Goal: Task Accomplishment & Management: Complete application form

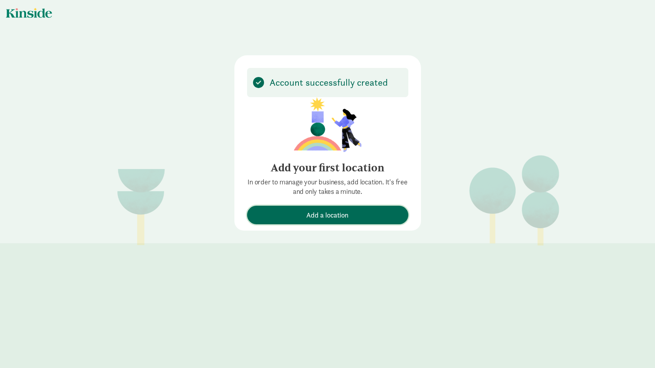
click at [318, 221] on span "Add a location" at bounding box center [327, 215] width 42 height 11
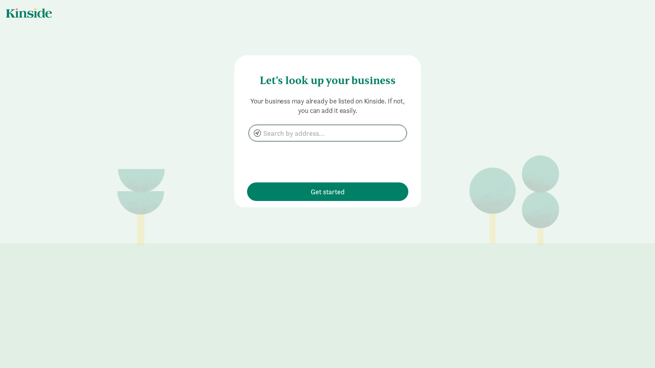
click at [311, 132] on input at bounding box center [327, 133] width 157 height 16
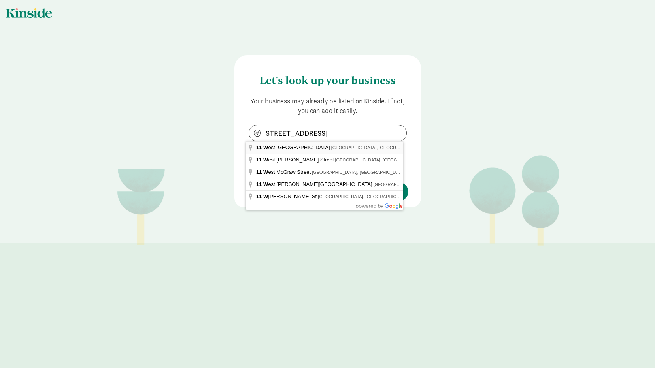
type input "[STREET_ADDRESS]"
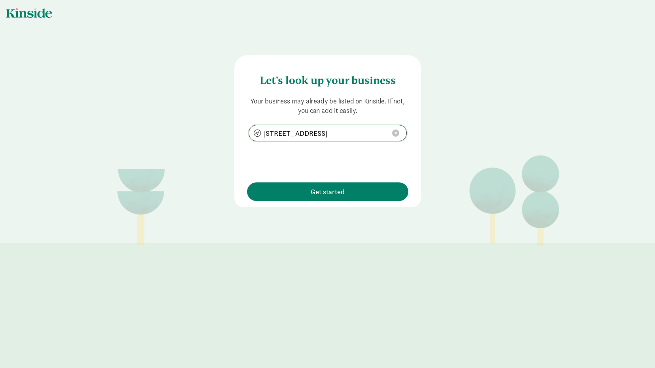
click at [392, 135] on span at bounding box center [395, 133] width 7 height 7
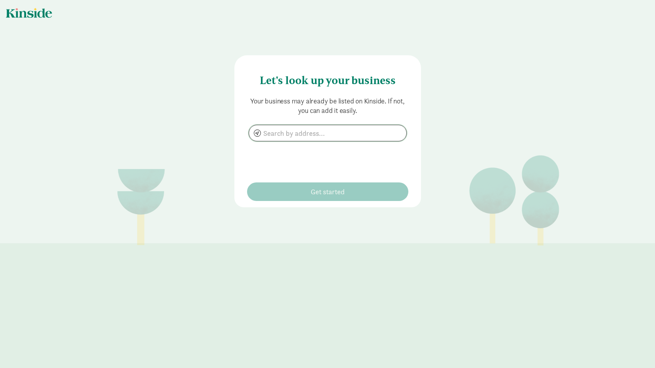
click at [304, 136] on input at bounding box center [327, 133] width 157 height 16
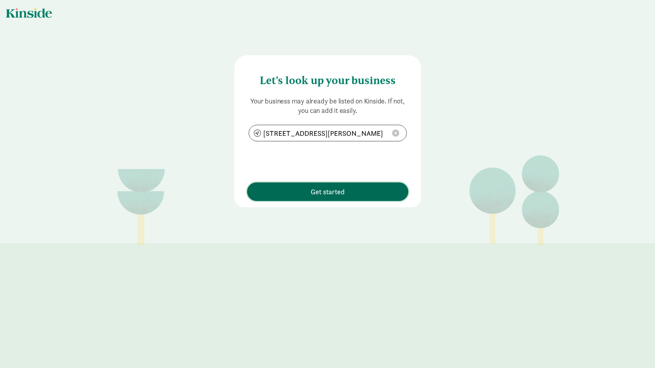
click at [330, 196] on span "Get started" at bounding box center [328, 192] width 34 height 11
type input "[STREET_ADDRESS][PERSON_NAME]"
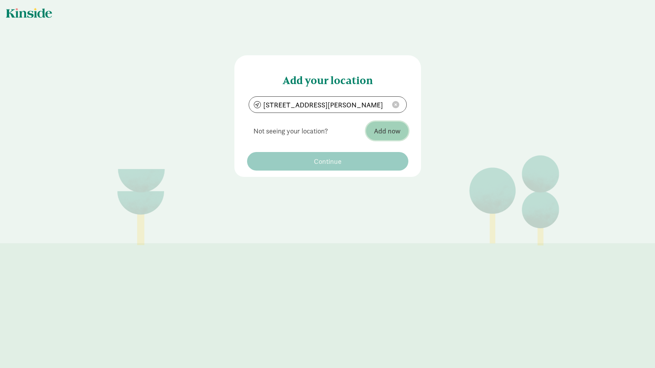
click at [380, 138] on button "Add now" at bounding box center [387, 131] width 42 height 19
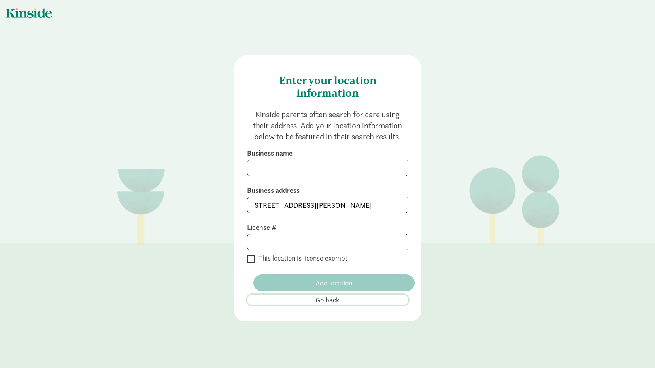
click at [327, 305] on span "Go back" at bounding box center [327, 300] width 24 height 11
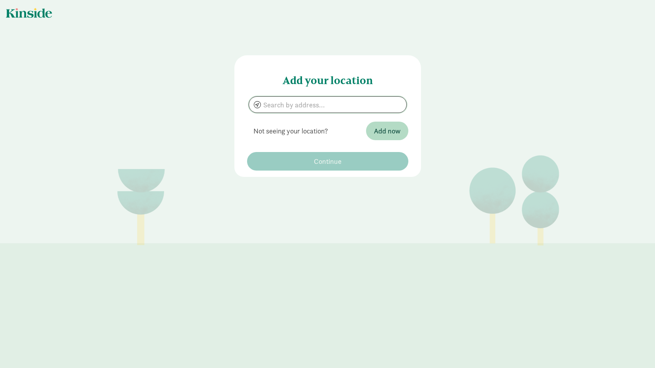
click at [351, 100] on input at bounding box center [327, 105] width 157 height 16
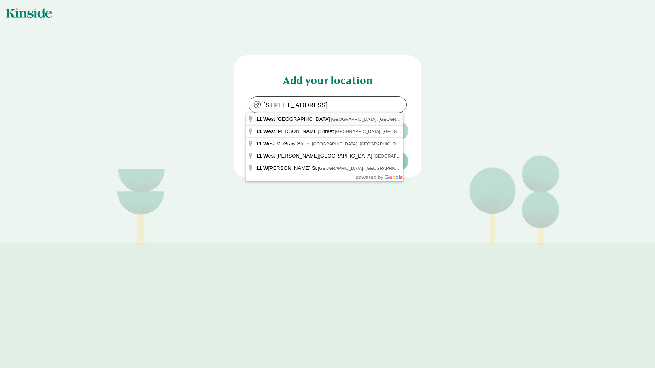
type input "[STREET_ADDRESS]"
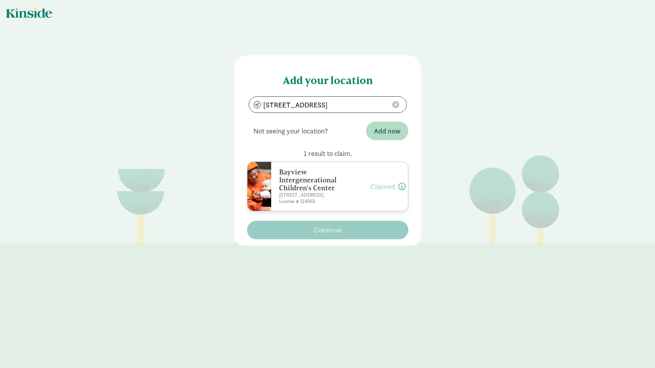
click at [356, 198] on div "Bayview Intergenerational Children's Center [STREET_ADDRESS] License # 114665 C…" at bounding box center [327, 187] width 161 height 50
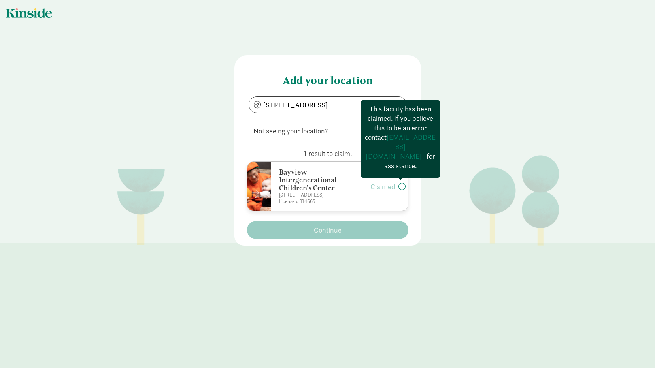
click at [400, 190] on span at bounding box center [401, 186] width 7 height 7
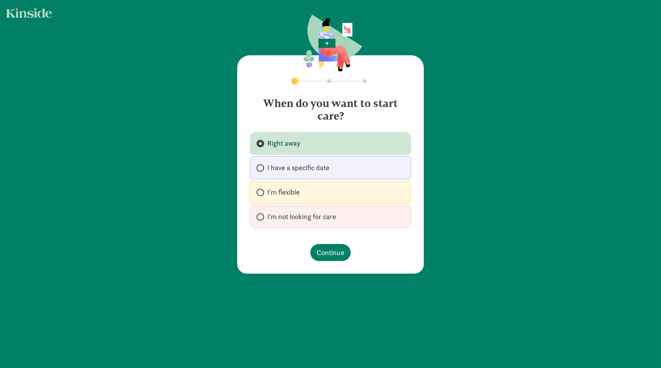
click at [331, 220] on span "I’m not looking for care" at bounding box center [301, 216] width 69 height 9
click at [262, 220] on input "I’m not looking for care" at bounding box center [258, 217] width 5 height 5
radio input "true"
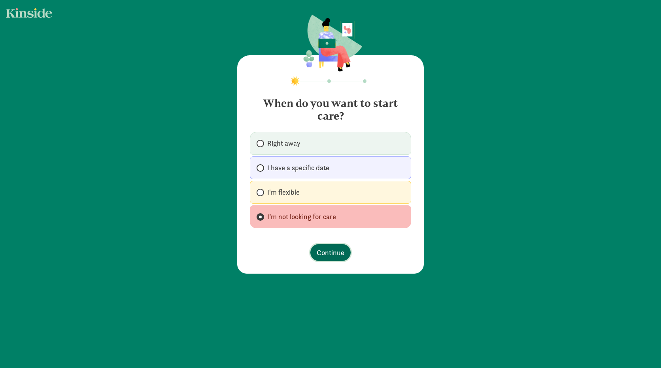
click at [334, 253] on span "Continue" at bounding box center [331, 252] width 28 height 11
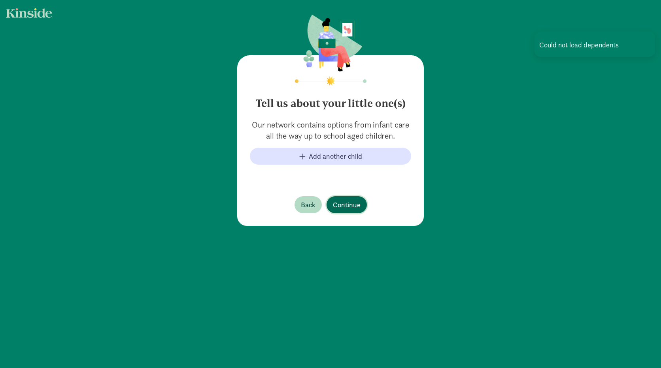
click at [336, 209] on span "Continue" at bounding box center [347, 205] width 28 height 11
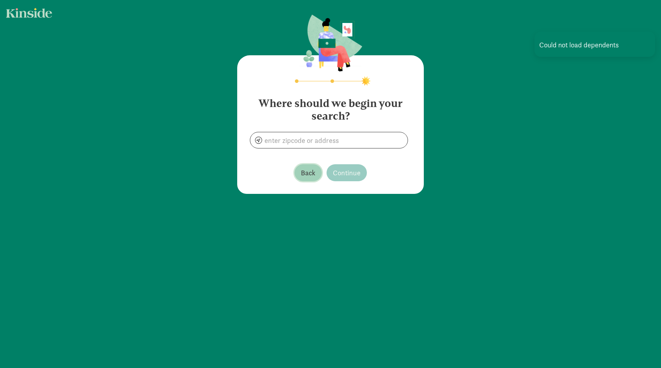
click at [301, 171] on span "Back" at bounding box center [308, 173] width 15 height 11
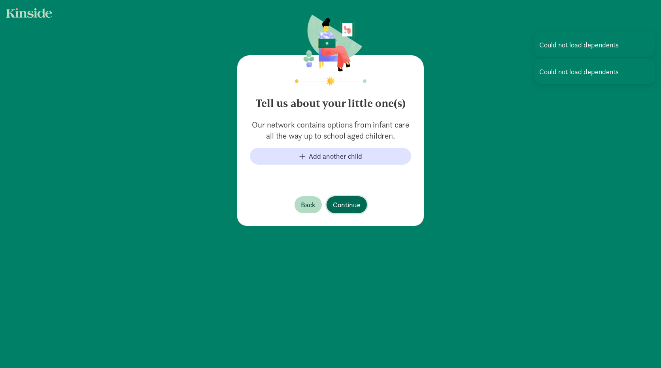
click at [336, 210] on span "Continue" at bounding box center [347, 205] width 28 height 11
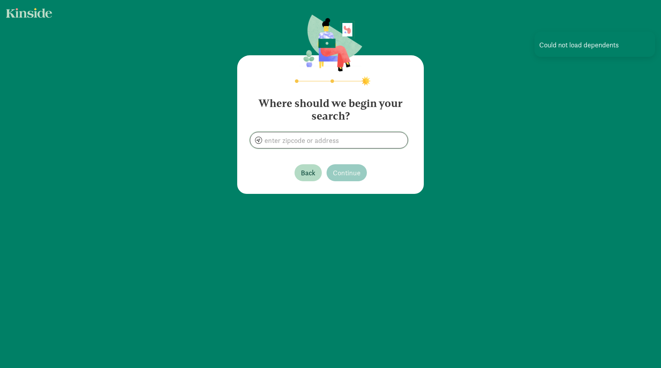
click at [312, 145] on input at bounding box center [328, 140] width 157 height 16
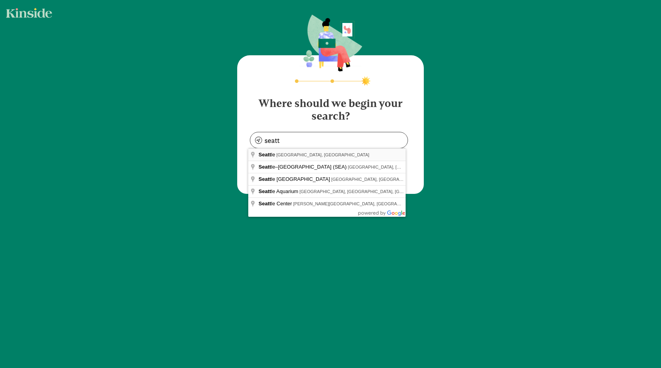
type input "[GEOGRAPHIC_DATA], [GEOGRAPHIC_DATA], [GEOGRAPHIC_DATA]"
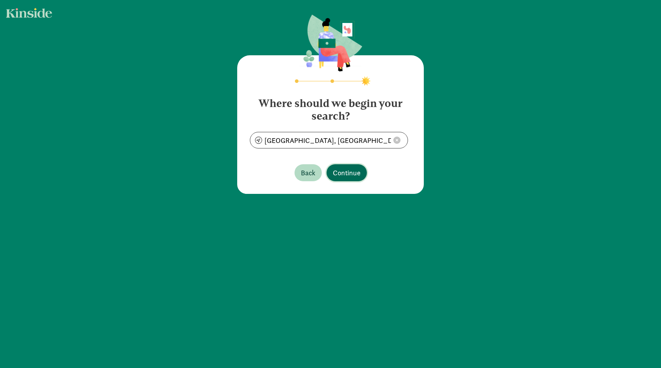
click at [337, 175] on span "Continue" at bounding box center [347, 173] width 28 height 11
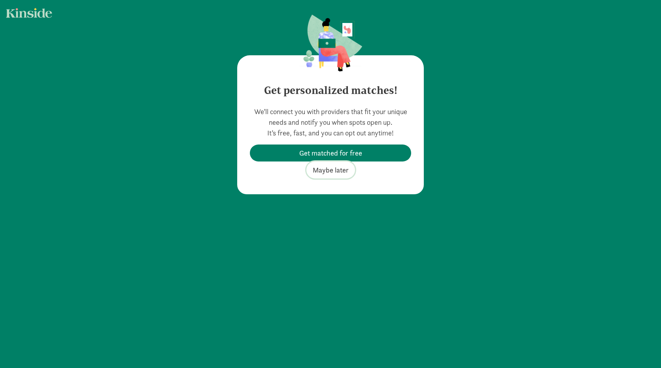
click at [334, 175] on span "Maybe later" at bounding box center [331, 170] width 36 height 11
click at [330, 175] on span "Maybe later" at bounding box center [331, 170] width 36 height 11
click at [336, 175] on span "Maybe later" at bounding box center [331, 170] width 36 height 11
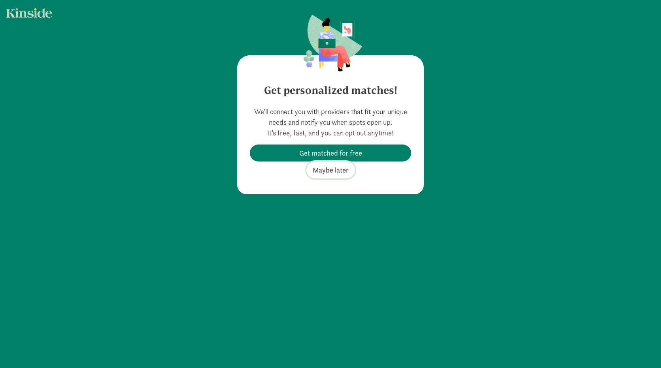
click at [336, 175] on span "Maybe later" at bounding box center [331, 170] width 36 height 11
click at [334, 175] on span "Maybe later" at bounding box center [331, 170] width 36 height 11
click at [311, 179] on button "Maybe later" at bounding box center [330, 170] width 49 height 17
click at [330, 175] on span "Maybe later" at bounding box center [331, 170] width 36 height 11
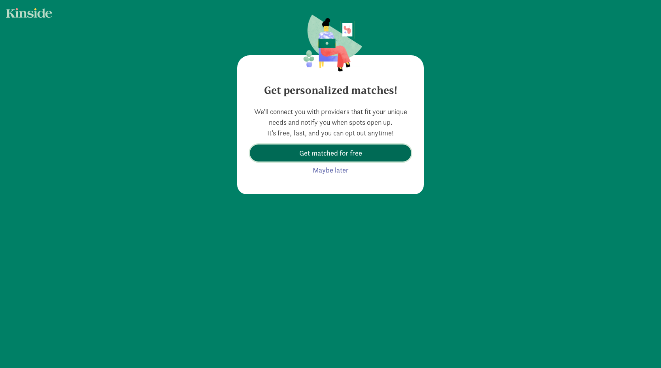
click at [344, 162] on button "Get matched for free" at bounding box center [330, 153] width 161 height 17
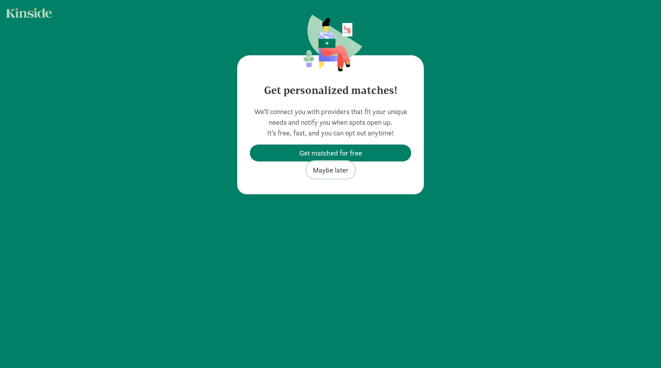
click at [339, 175] on span "Maybe later" at bounding box center [331, 170] width 36 height 11
